Goal: Use online tool/utility: Utilize a website feature to perform a specific function

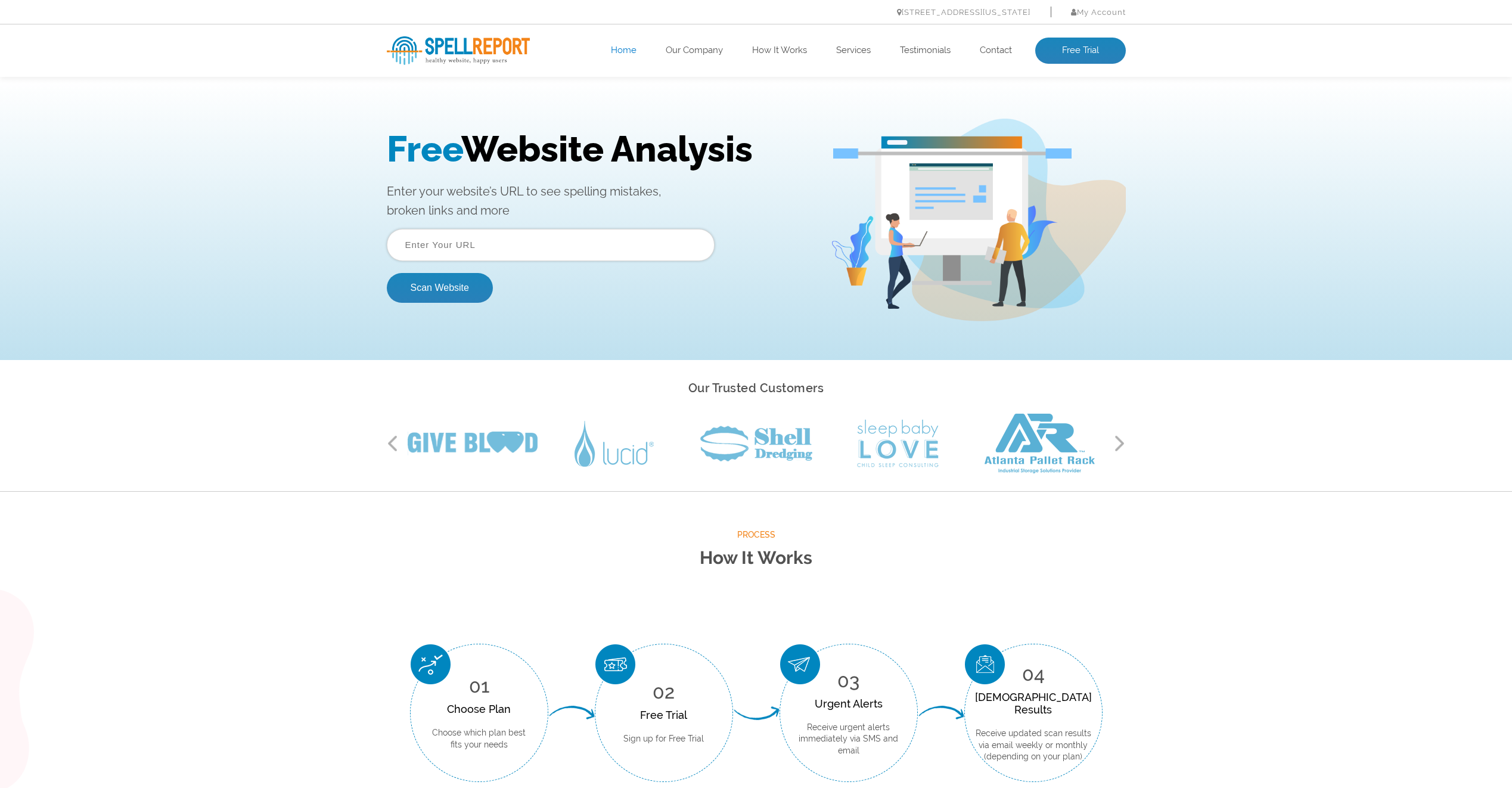
click at [502, 243] on input "text" at bounding box center [550, 244] width 327 height 32
paste input "[DOMAIN_NAME]"
click at [462, 285] on button "Scan Website" at bounding box center [439, 288] width 106 height 30
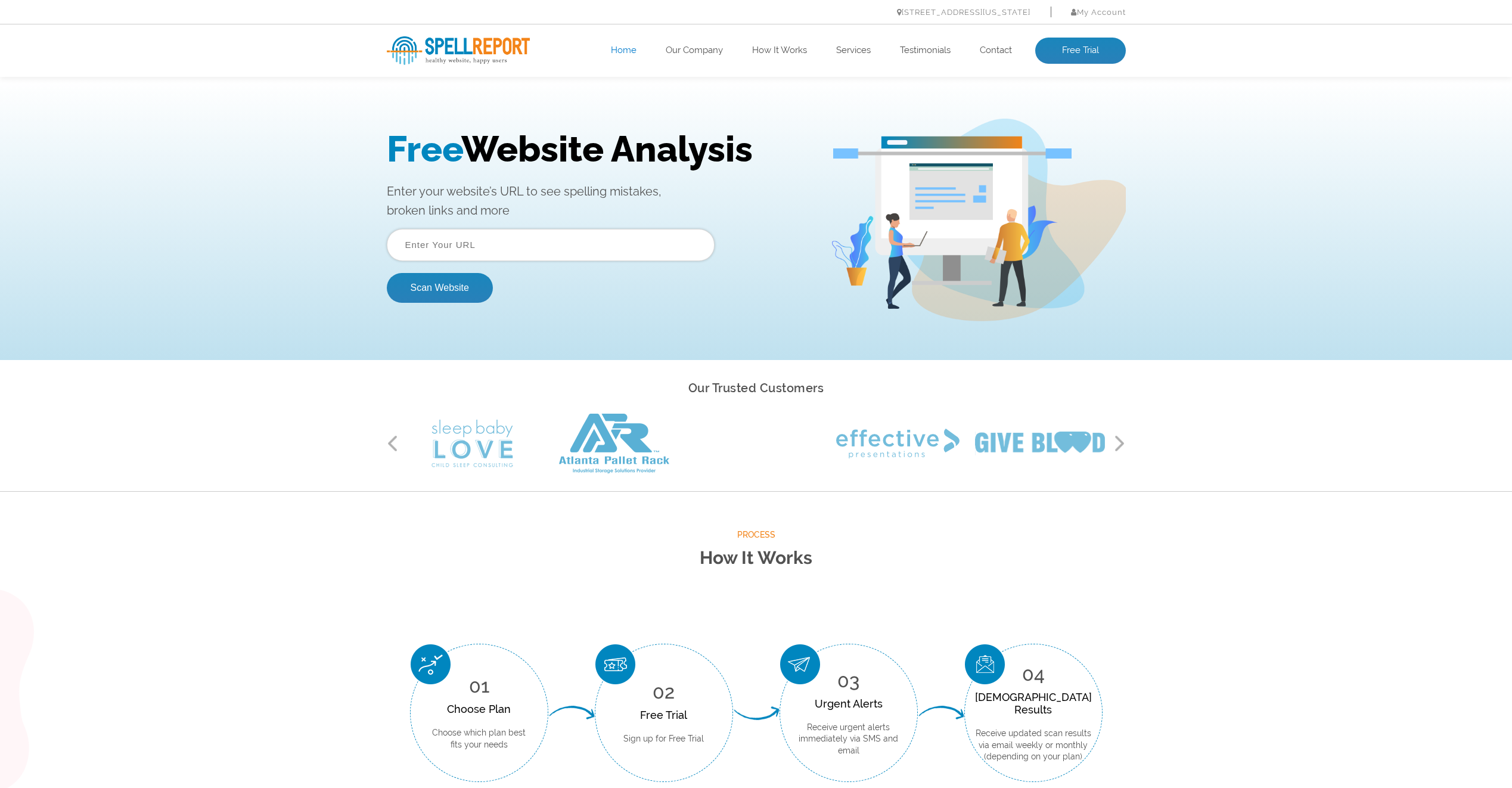
click at [559, 254] on input "text" at bounding box center [550, 244] width 327 height 32
paste input "[URL][DOMAIN_NAME]"
click at [476, 290] on button "Scan Website" at bounding box center [439, 288] width 106 height 30
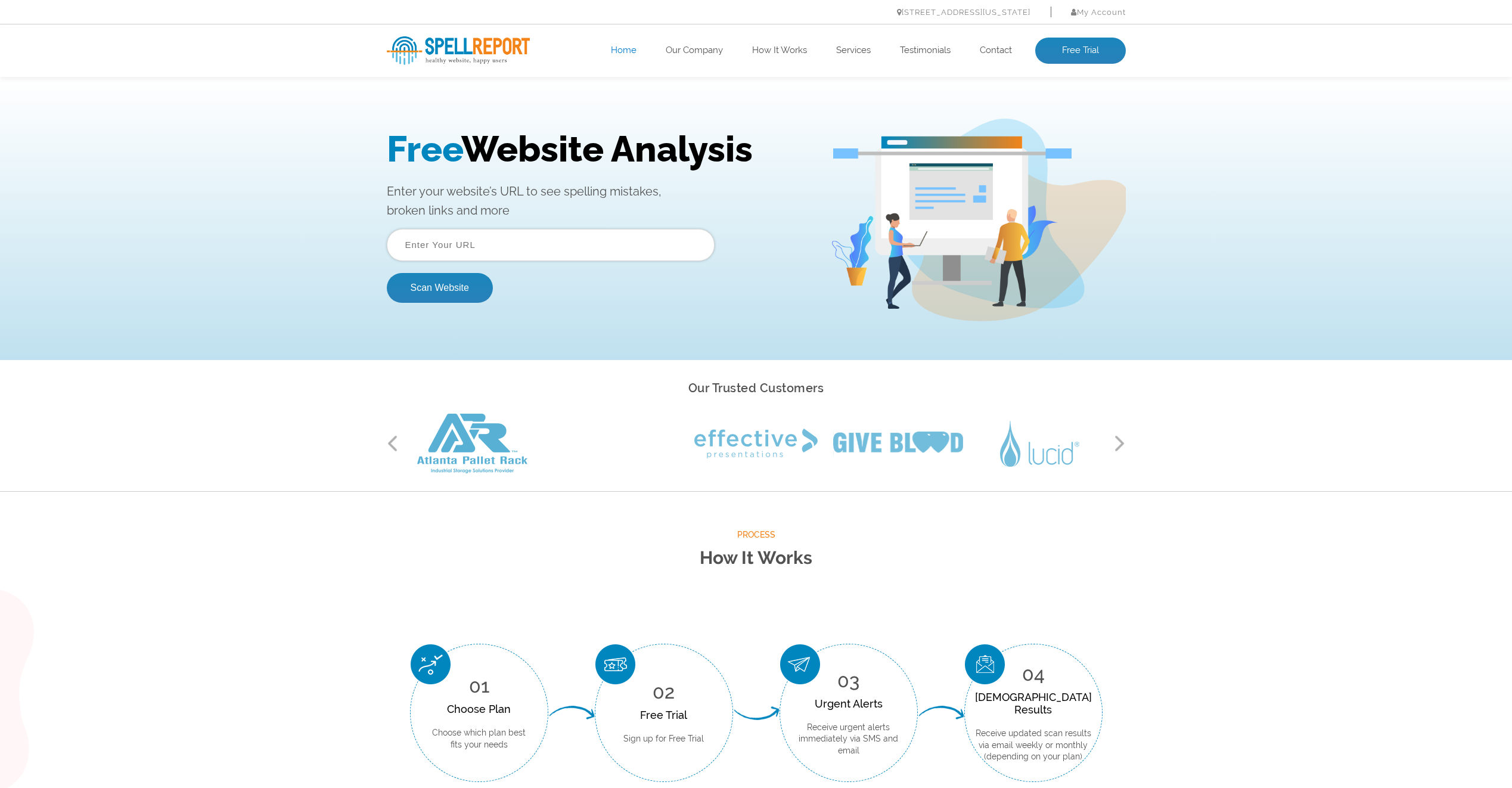
click at [528, 254] on input "text" at bounding box center [550, 244] width 327 height 32
paste input "[URL][DOMAIN_NAME]"
type input "[URL][DOMAIN_NAME]"
click at [386, 273] on button "Scan Website" at bounding box center [439, 288] width 106 height 30
